Goal: Task Accomplishment & Management: Manage account settings

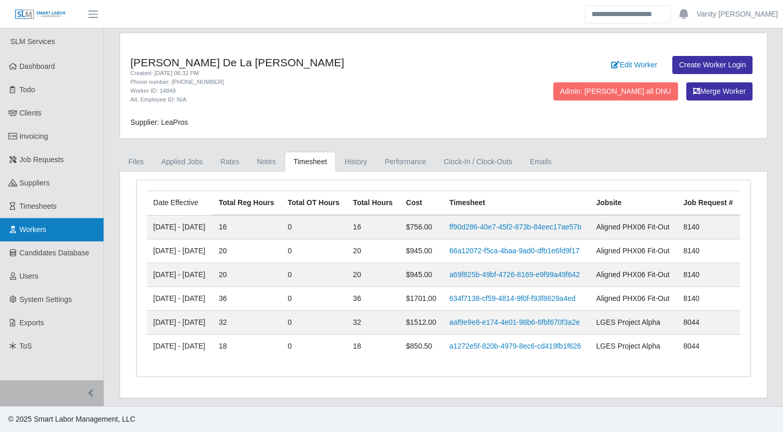
click at [35, 230] on span "Workers" at bounding box center [33, 229] width 27 height 8
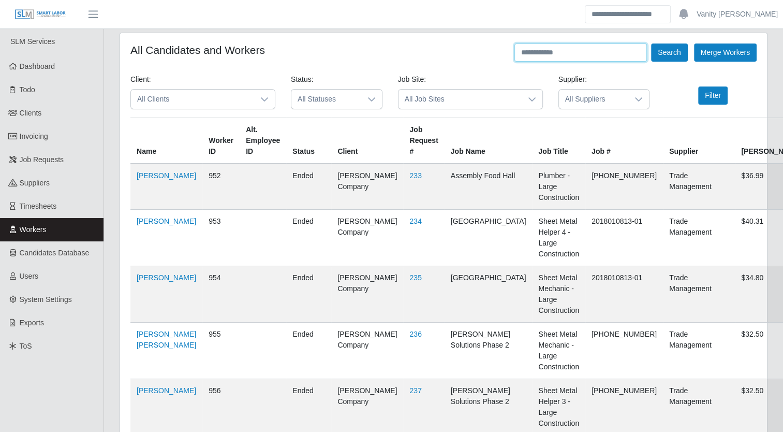
click at [572, 51] on input "text" at bounding box center [580, 52] width 132 height 18
type input "**********"
click at [651, 43] on button "Search" at bounding box center [669, 52] width 36 height 18
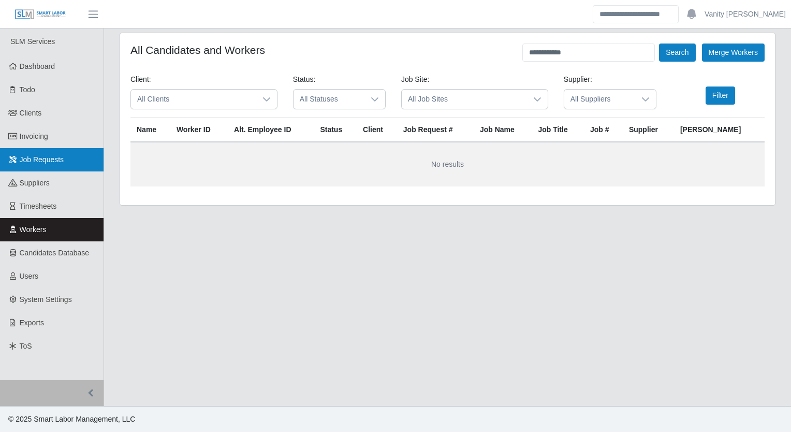
click at [35, 161] on span "Job Requests" at bounding box center [42, 159] width 45 height 8
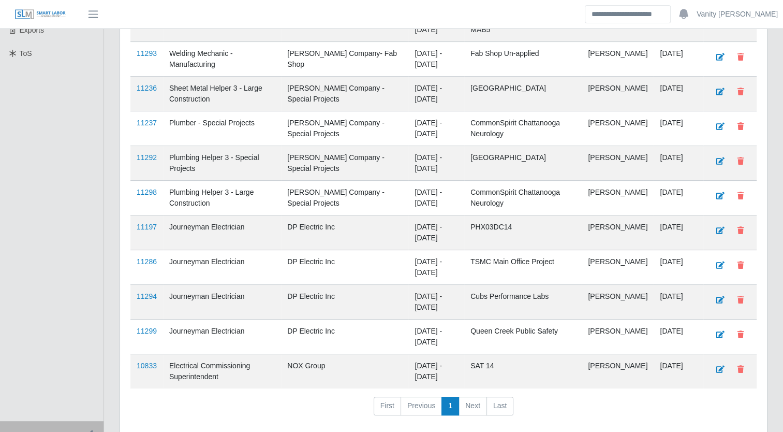
scroll to position [310, 0]
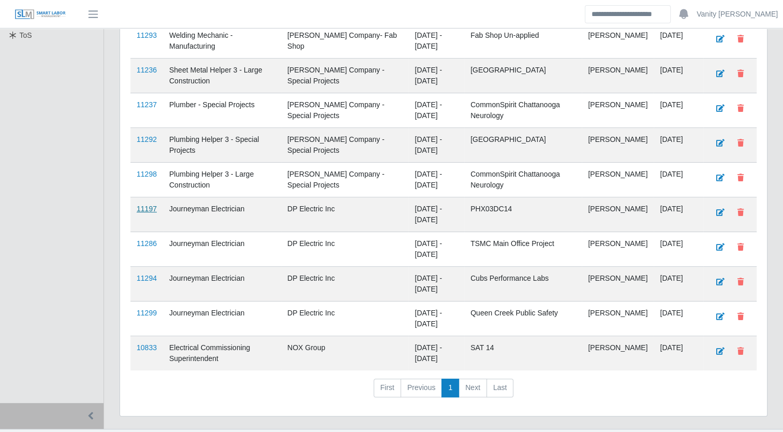
click at [146, 205] on link "11197" at bounding box center [147, 208] width 20 height 8
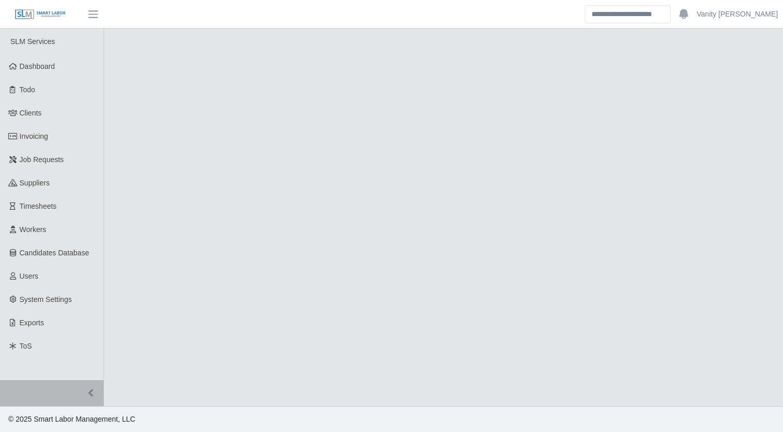
select select "****"
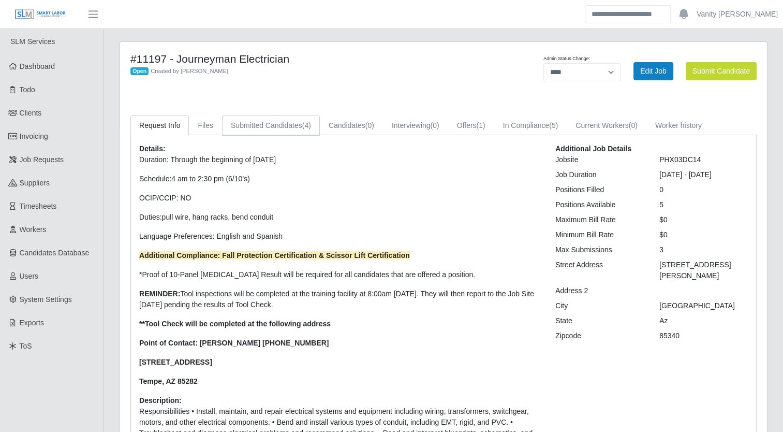
click at [236, 126] on link "Submitted Candidates (4)" at bounding box center [271, 125] width 98 height 20
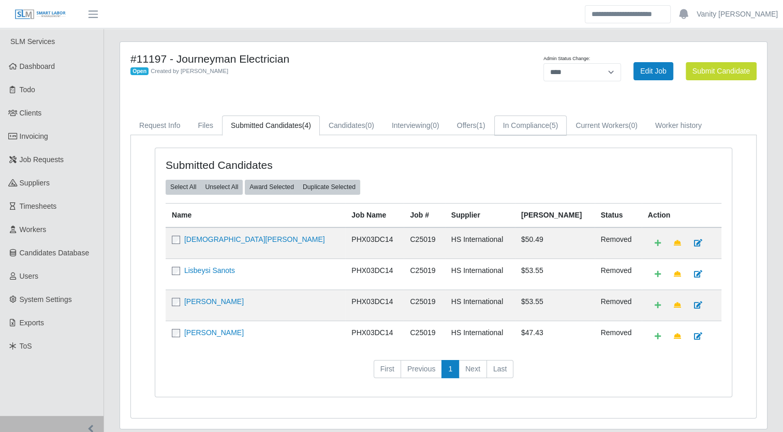
click at [528, 120] on link "In Compliance (5)" at bounding box center [530, 125] width 73 height 20
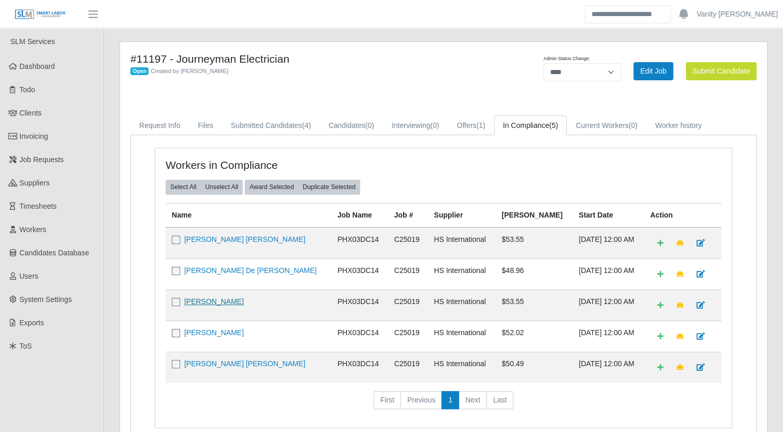
click at [198, 300] on link "[PERSON_NAME]" at bounding box center [214, 301] width 60 height 8
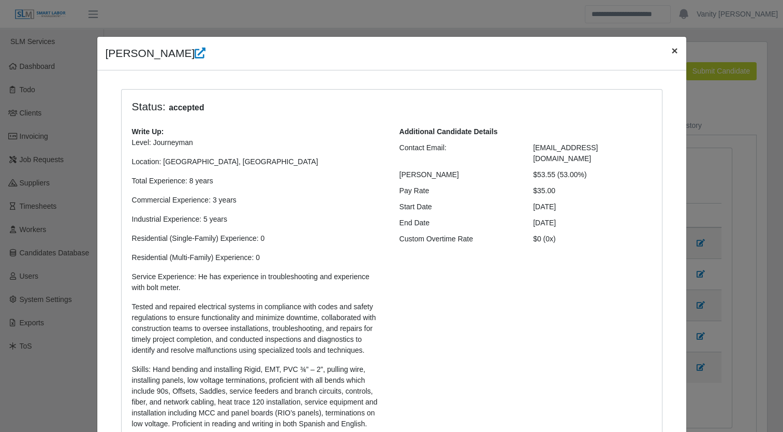
click at [671, 49] on span "×" at bounding box center [674, 51] width 6 height 12
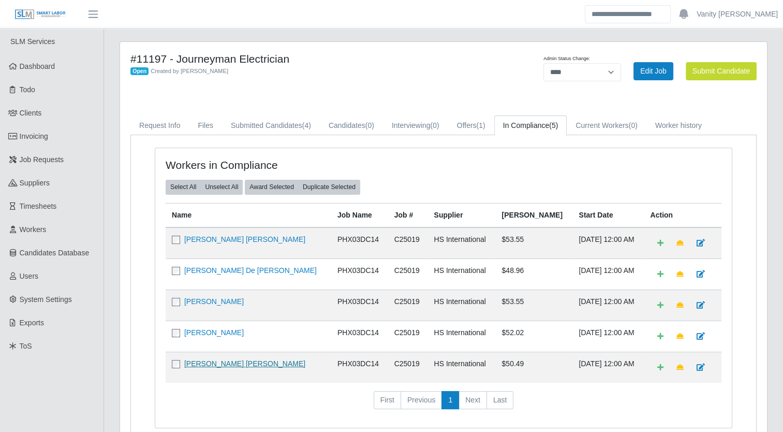
click at [245, 361] on link "[PERSON_NAME] [PERSON_NAME]" at bounding box center [244, 363] width 121 height 8
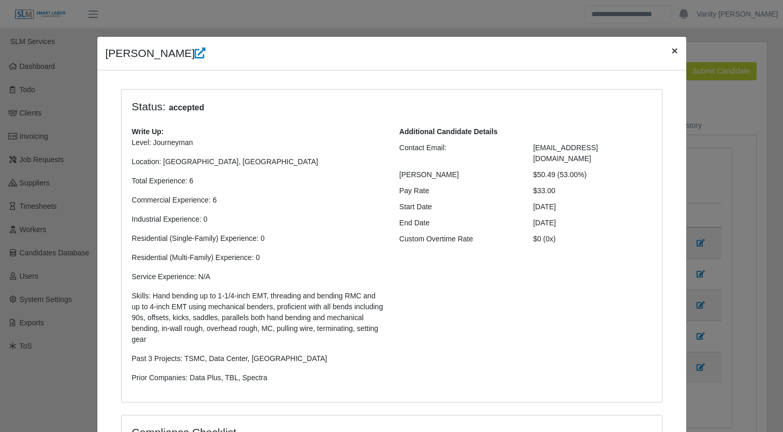
click at [671, 52] on span "×" at bounding box center [674, 51] width 6 height 12
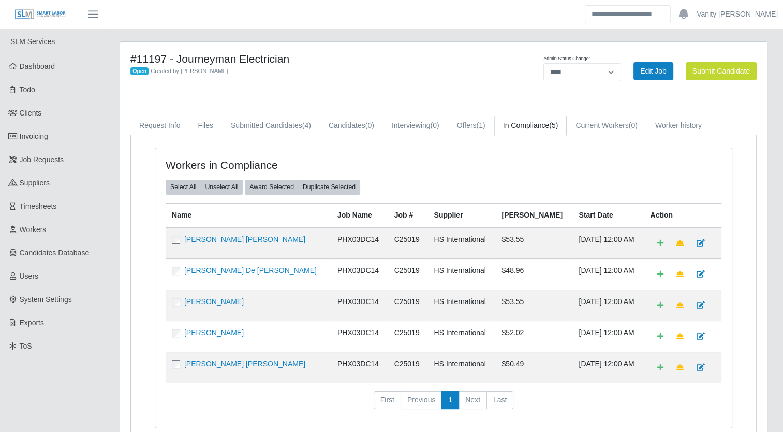
click at [455, 51] on div "#11197 - Journeyman Electrician Open Created by Jerrin Jaramillo Admin Status C…" at bounding box center [443, 251] width 647 height 418
click at [37, 154] on link "Job Requests" at bounding box center [51, 159] width 103 height 23
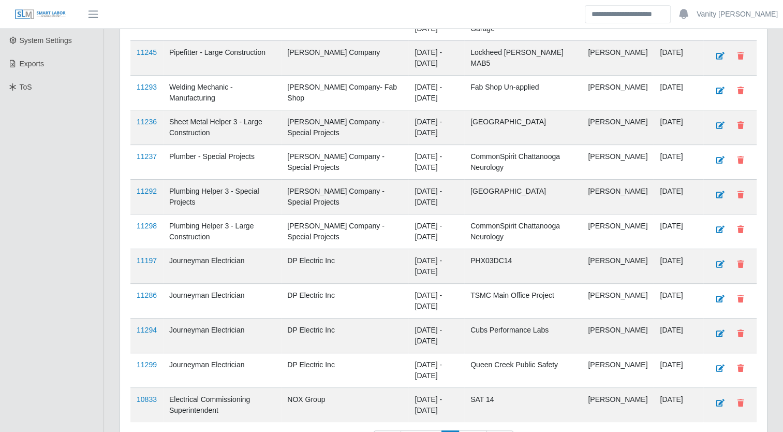
scroll to position [310, 0]
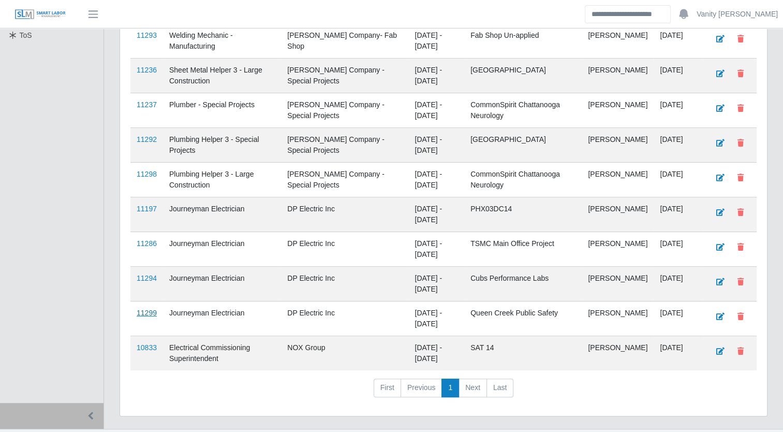
click at [141, 313] on link "11299" at bounding box center [147, 312] width 20 height 8
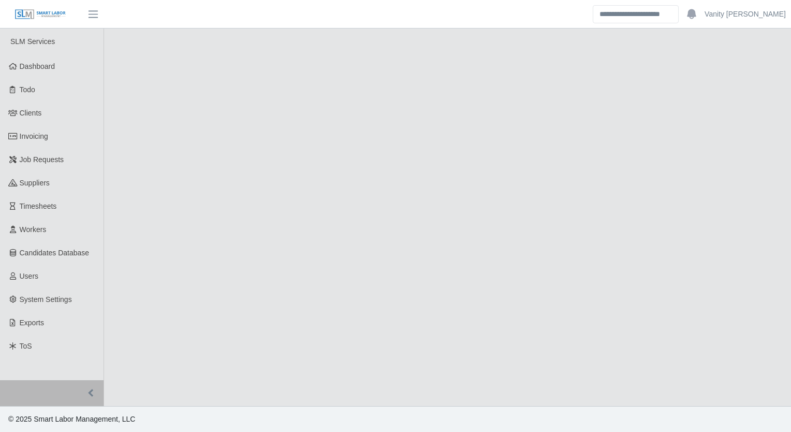
select select "****"
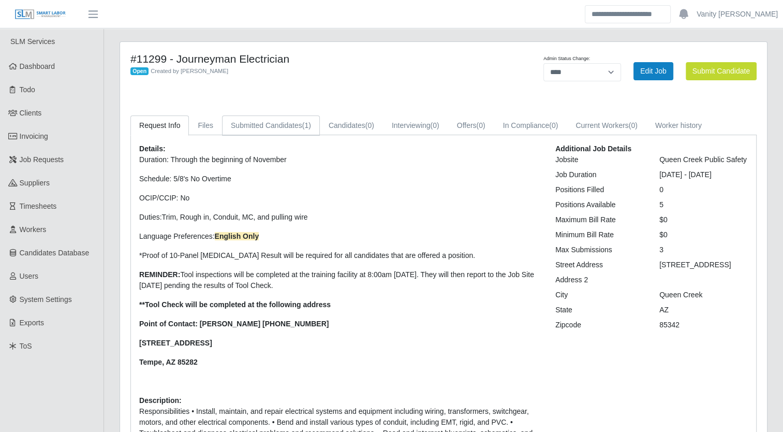
click at [236, 119] on link "Submitted Candidates (1)" at bounding box center [271, 125] width 98 height 20
